Goal: Register for event/course

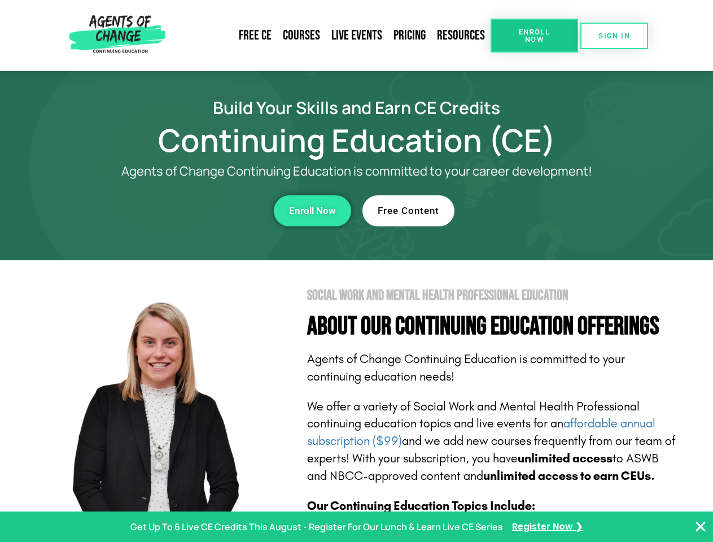
click at [356, 271] on section "Social Work and Mental Health Professional Education About Our Continuing Educa…" at bounding box center [356, 497] width 713 height 474
click at [534, 36] on span "Enroll Now" at bounding box center [534, 35] width 51 height 15
click at [615, 36] on span "SIGN IN" at bounding box center [615, 35] width 32 height 7
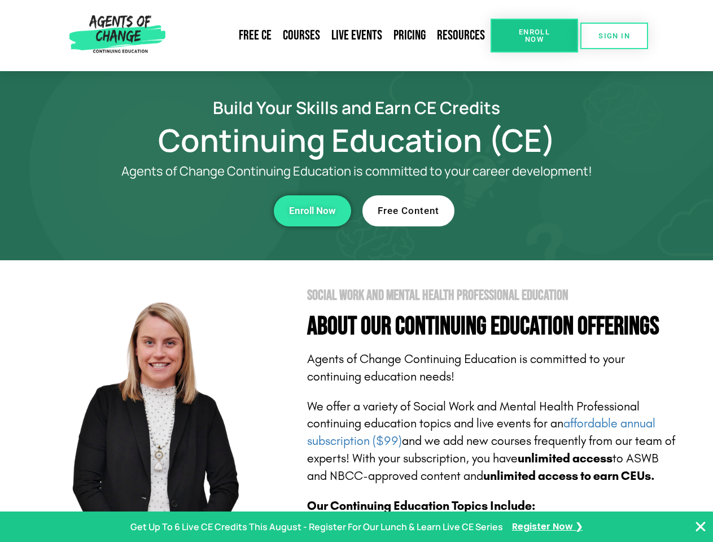
click at [196, 211] on div "Enroll Now" at bounding box center [196, 210] width 311 height 31
click at [312, 211] on span "Enroll Now" at bounding box center [312, 211] width 47 height 10
